Goal: Register for event/course

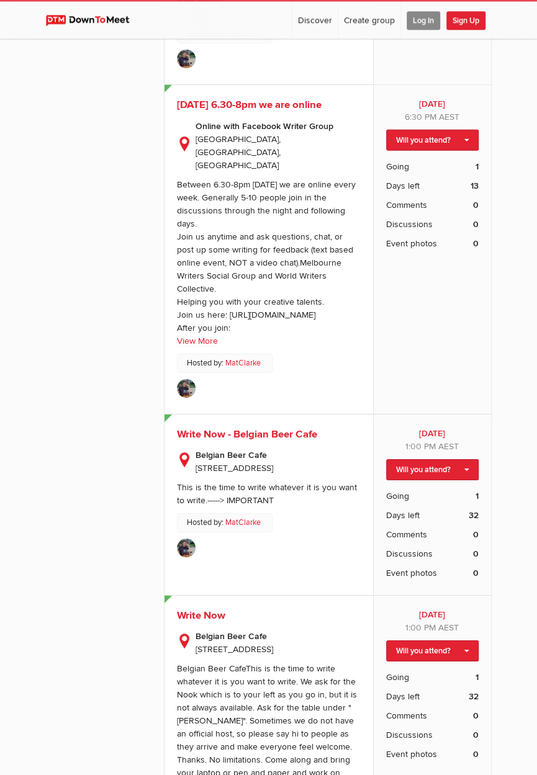
scroll to position [1326, 0]
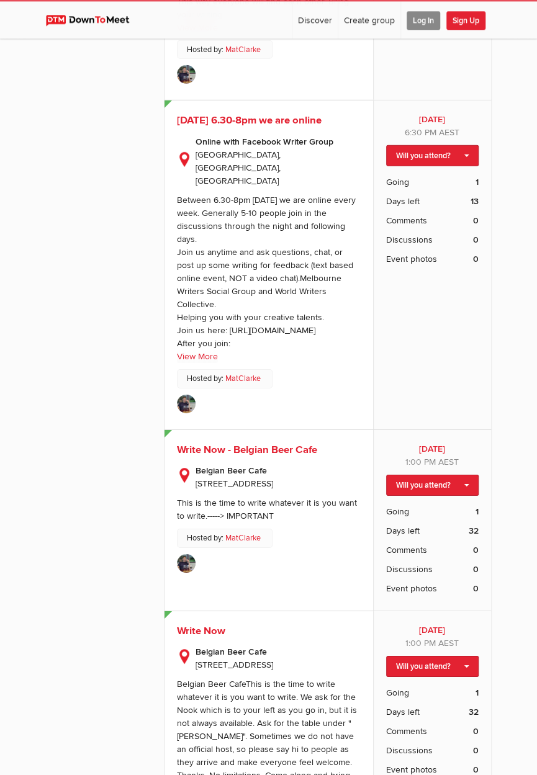
click at [345, 553] on ul at bounding box center [269, 564] width 184 height 22
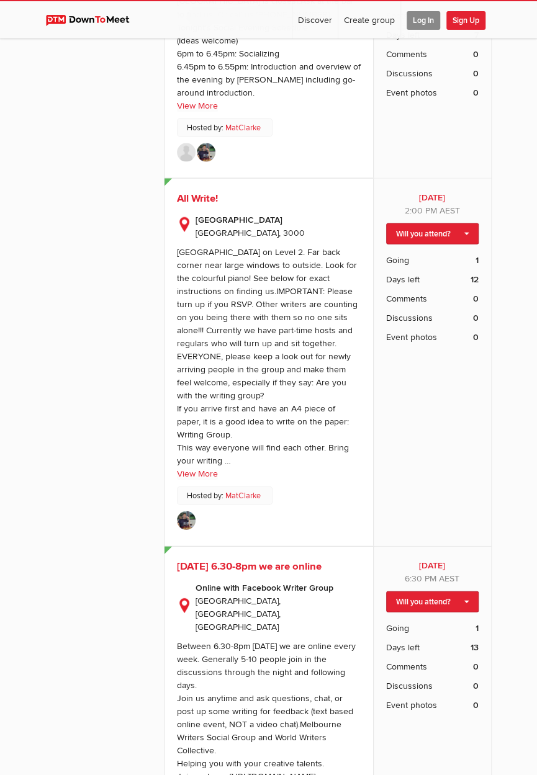
scroll to position [877, 0]
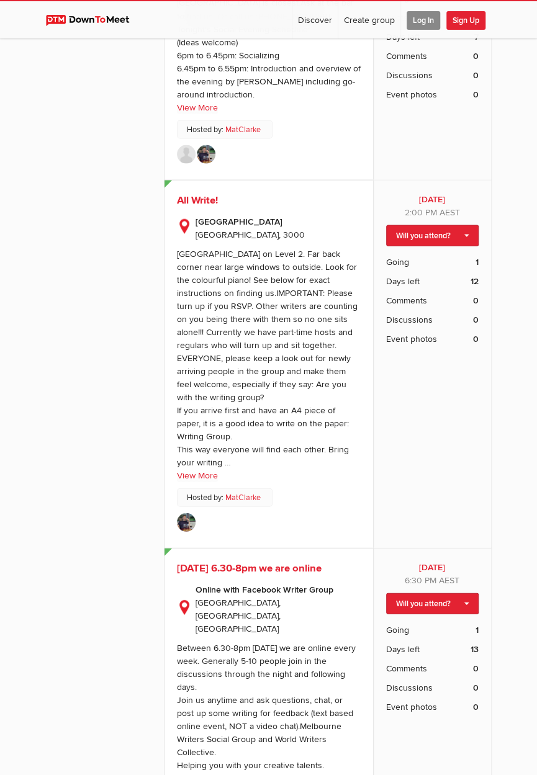
click at [205, 463] on div "[GEOGRAPHIC_DATA] on Level 2. Far back corner near large windows to outside. Lo…" at bounding box center [267, 358] width 181 height 219
click at [212, 471] on link "View More" at bounding box center [197, 475] width 41 height 13
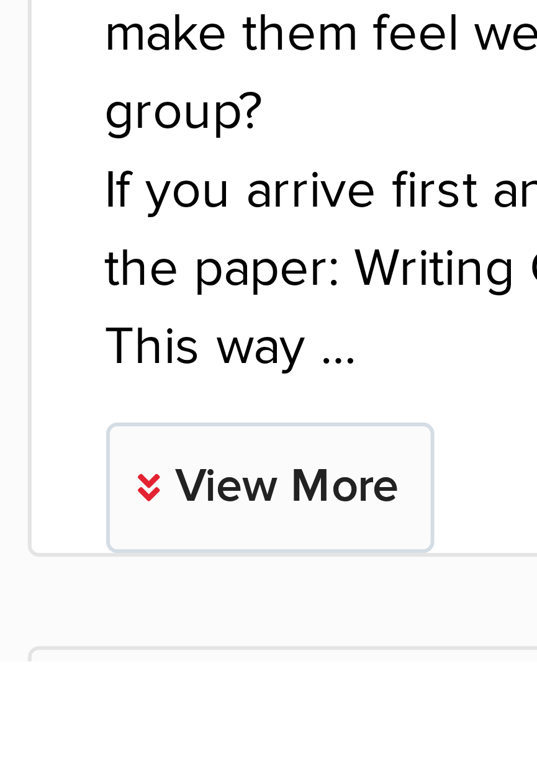
scroll to position [339, 0]
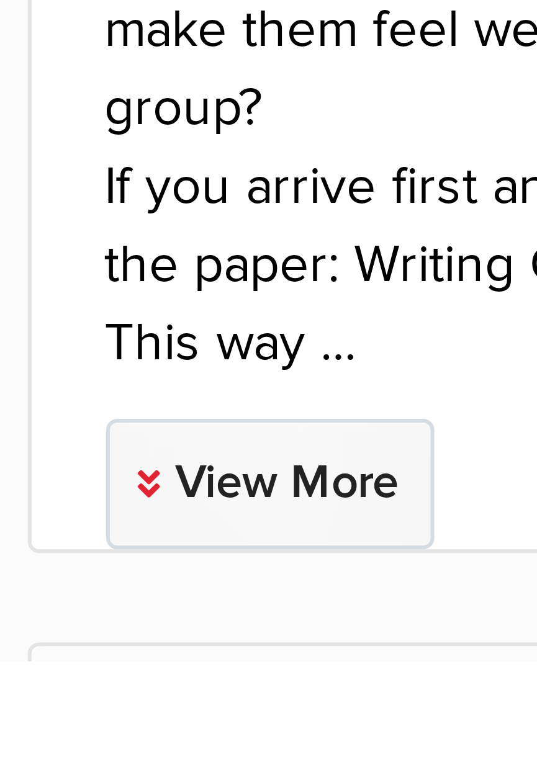
click at [217, 734] on link "View More" at bounding box center [204, 745] width 55 height 22
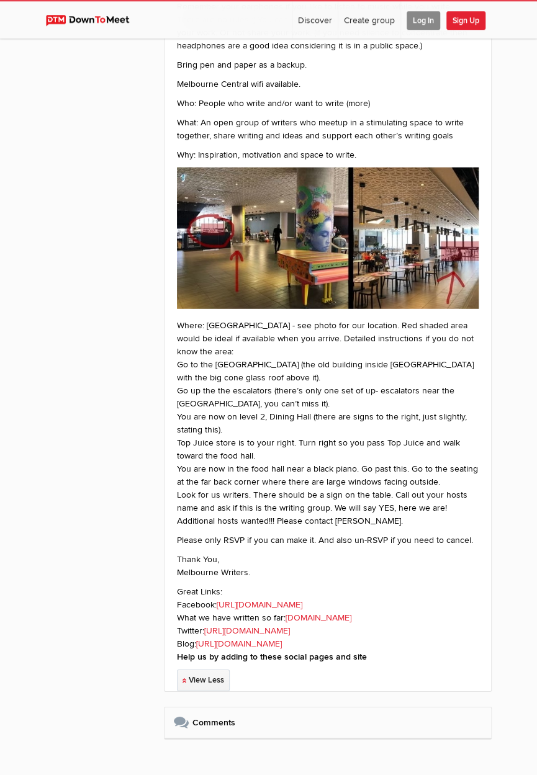
scroll to position [1090, 0]
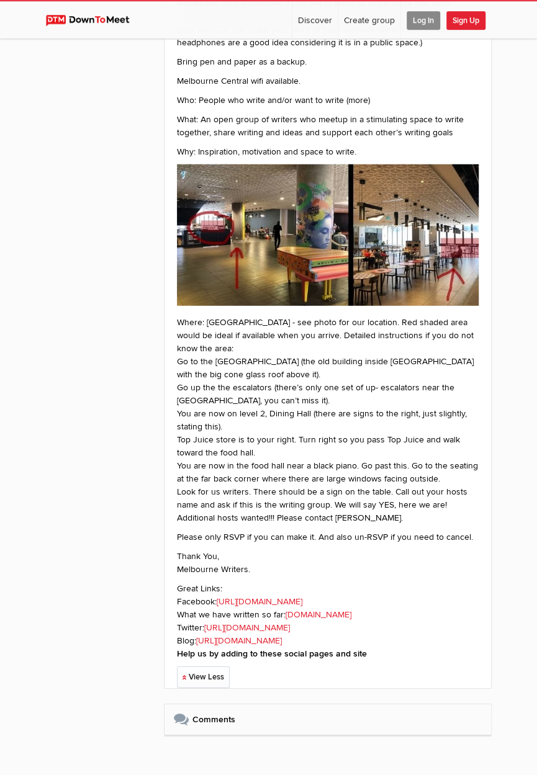
click at [478, 380] on li "Go to the [GEOGRAPHIC_DATA] (the old building inside [GEOGRAPHIC_DATA] with the…" at bounding box center [327, 367] width 301 height 26
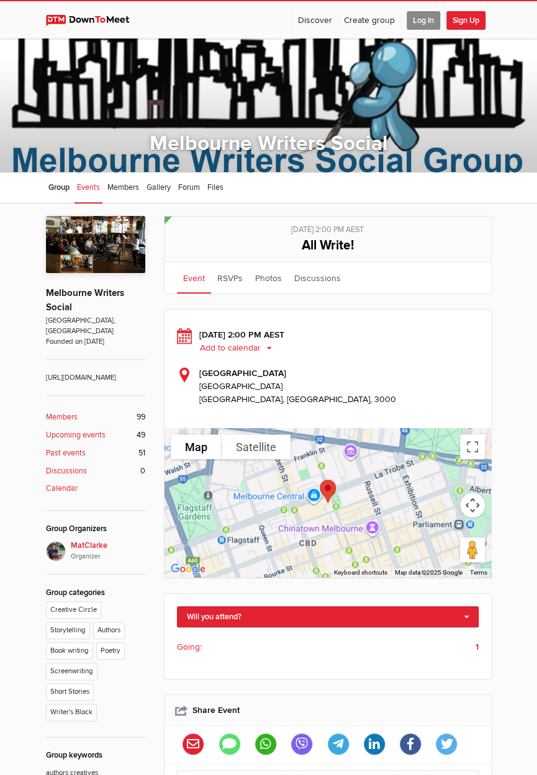
scroll to position [0, 0]
